Goal: Check status

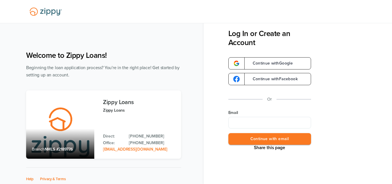
type input "**********"
click at [263, 140] on button "Continue with email" at bounding box center [269, 139] width 83 height 12
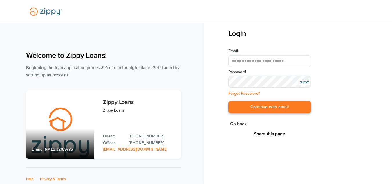
click at [276, 112] on button "Continue with email" at bounding box center [269, 107] width 83 height 12
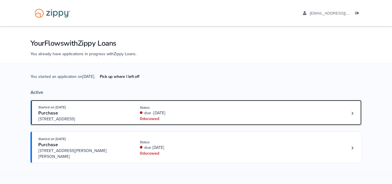
click at [194, 123] on link "Started on [DATE] Purchase [STREET_ADDRESS] Status due -[DATE] 0 doc owed" at bounding box center [195, 113] width 331 height 26
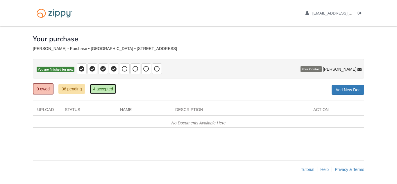
click at [112, 89] on link "4 accepted" at bounding box center [103, 89] width 26 height 10
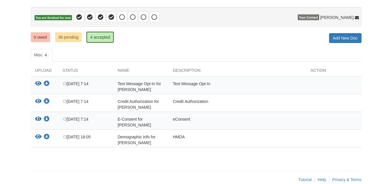
scroll to position [59, 0]
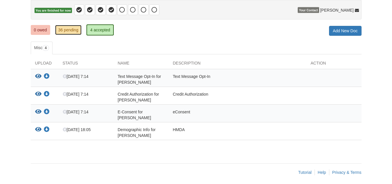
click at [67, 34] on link "36 pending" at bounding box center [68, 30] width 26 height 10
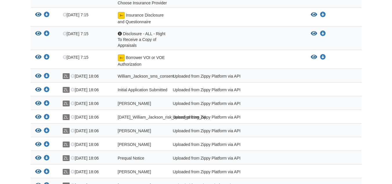
scroll to position [892, 0]
